Goal: Task Accomplishment & Management: Manage account settings

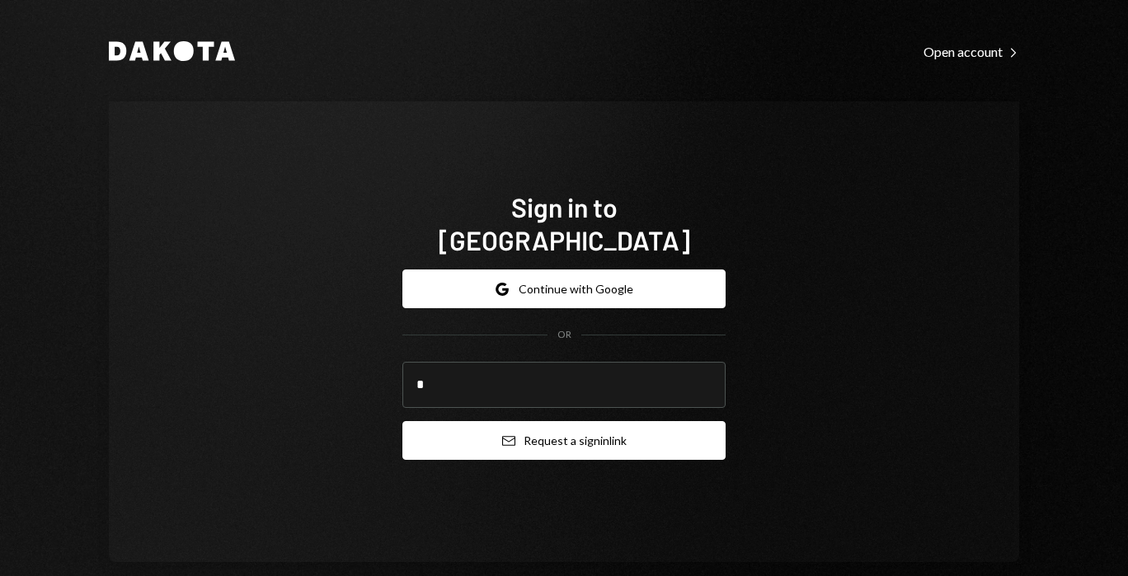
type input "**********"
click at [522, 431] on button "Email Request a sign in link" at bounding box center [563, 440] width 323 height 39
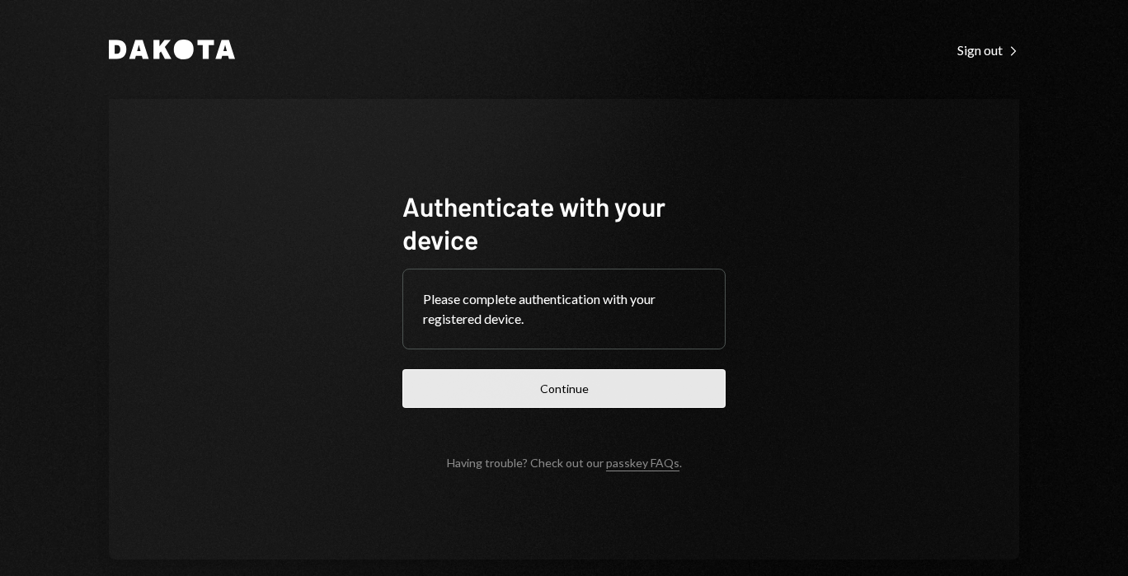
click at [411, 389] on button "Continue" at bounding box center [563, 388] width 323 height 39
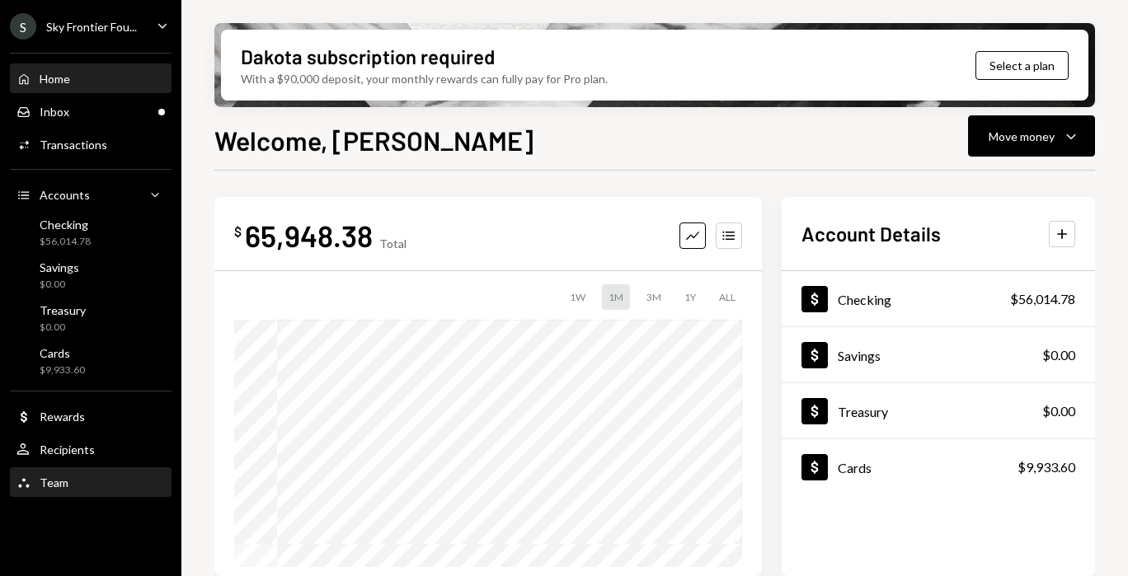
click at [78, 483] on div "Team Team" at bounding box center [90, 483] width 148 height 15
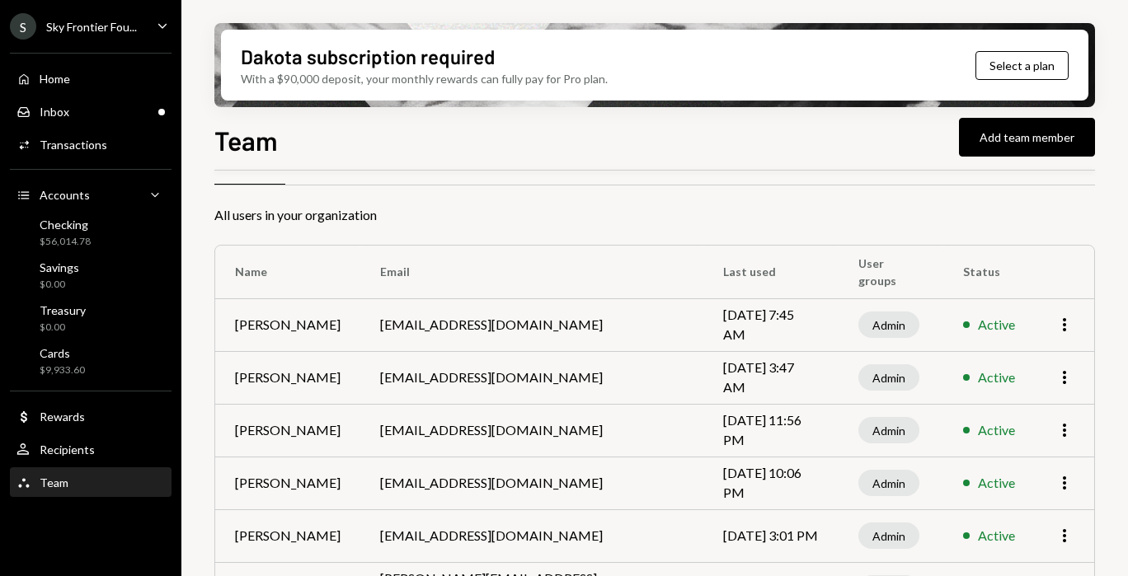
scroll to position [96, 0]
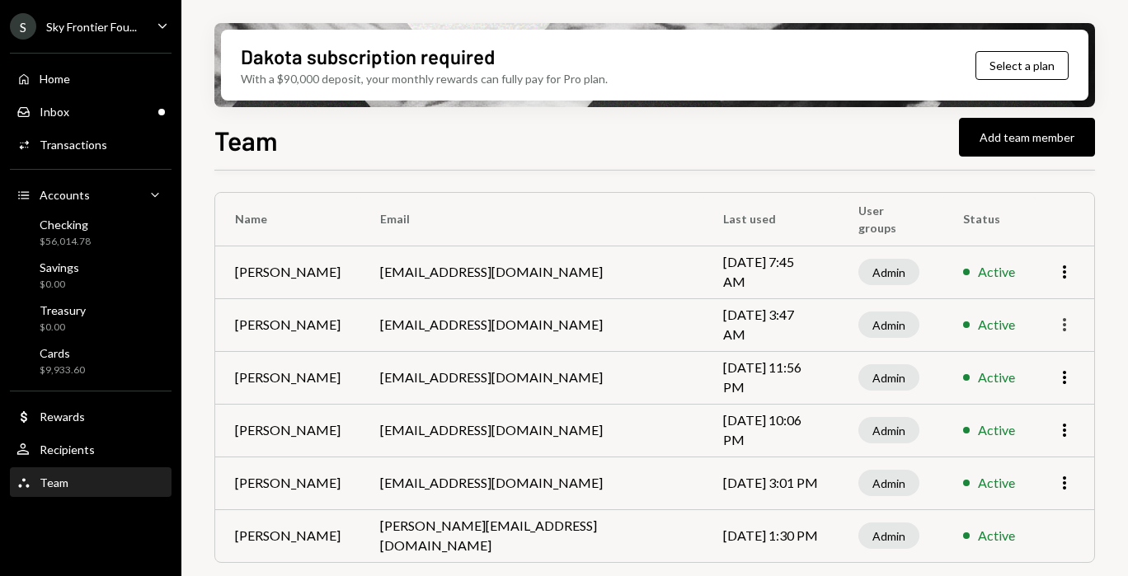
click at [1065, 330] on icon "button" at bounding box center [1064, 324] width 3 height 13
